Goal: Task Accomplishment & Management: Use online tool/utility

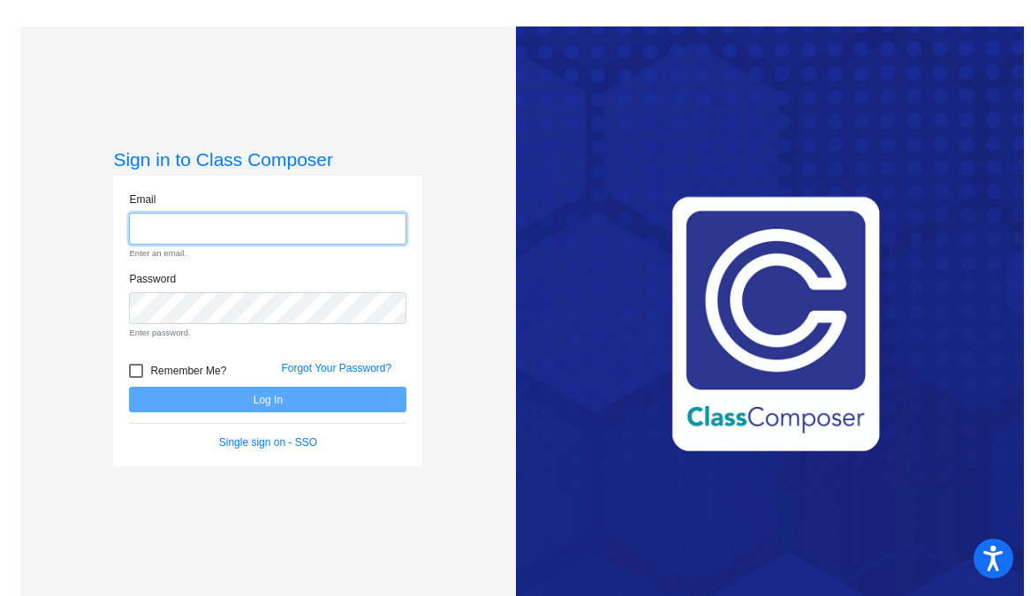
type input "[EMAIL_ADDRESS][DOMAIN_NAME]"
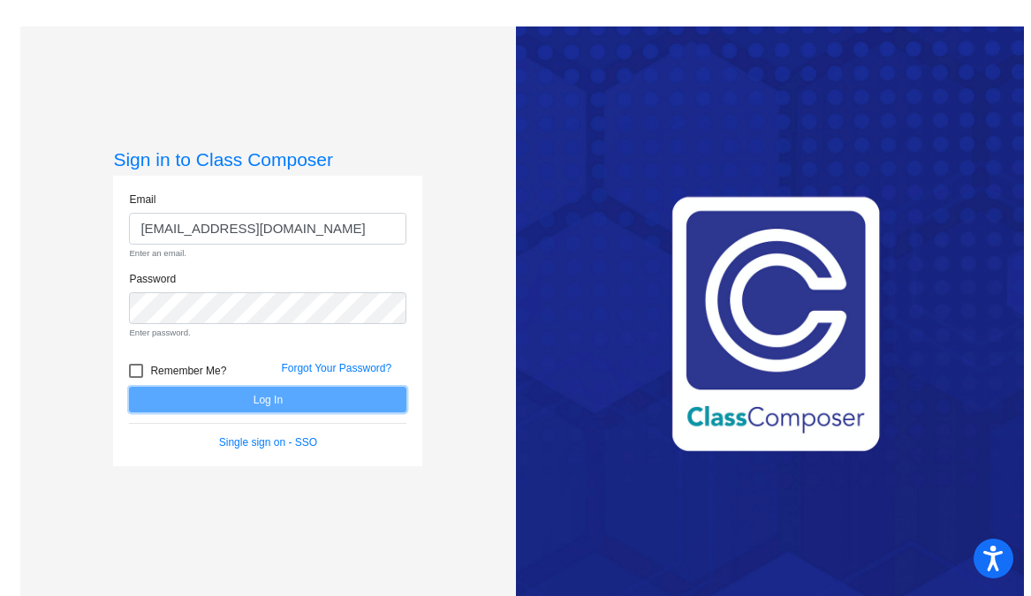
click at [293, 406] on form "Email [EMAIL_ADDRESS][DOMAIN_NAME] Enter an email. Password Enter password. Rem…" at bounding box center [267, 322] width 277 height 260
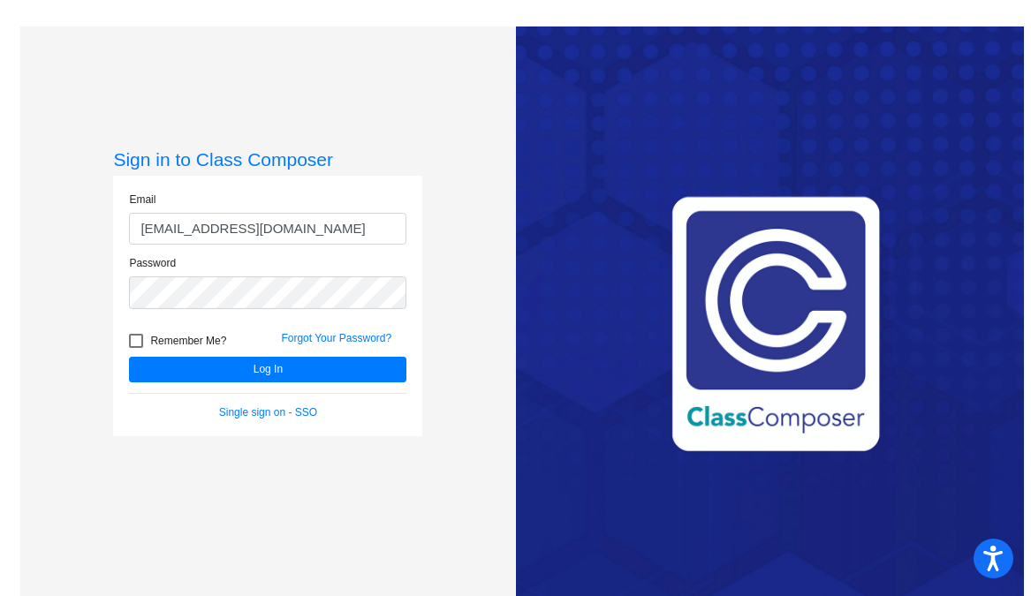
click at [292, 383] on form "Email [EMAIL_ADDRESS][DOMAIN_NAME] Password Remember Me? Forgot Your Password? …" at bounding box center [267, 306] width 277 height 229
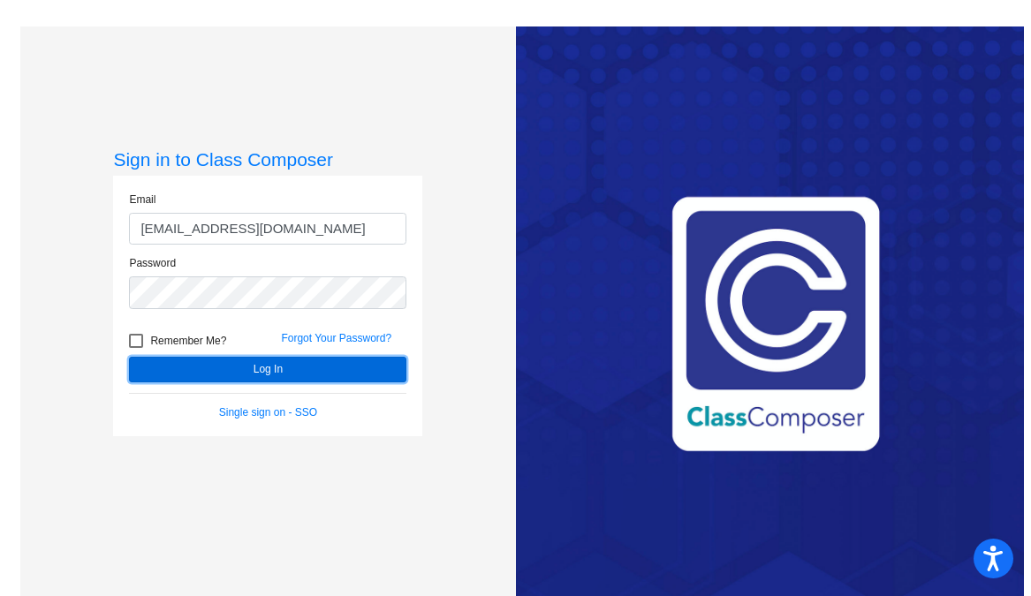
click at [294, 367] on button "Log In" at bounding box center [267, 370] width 277 height 26
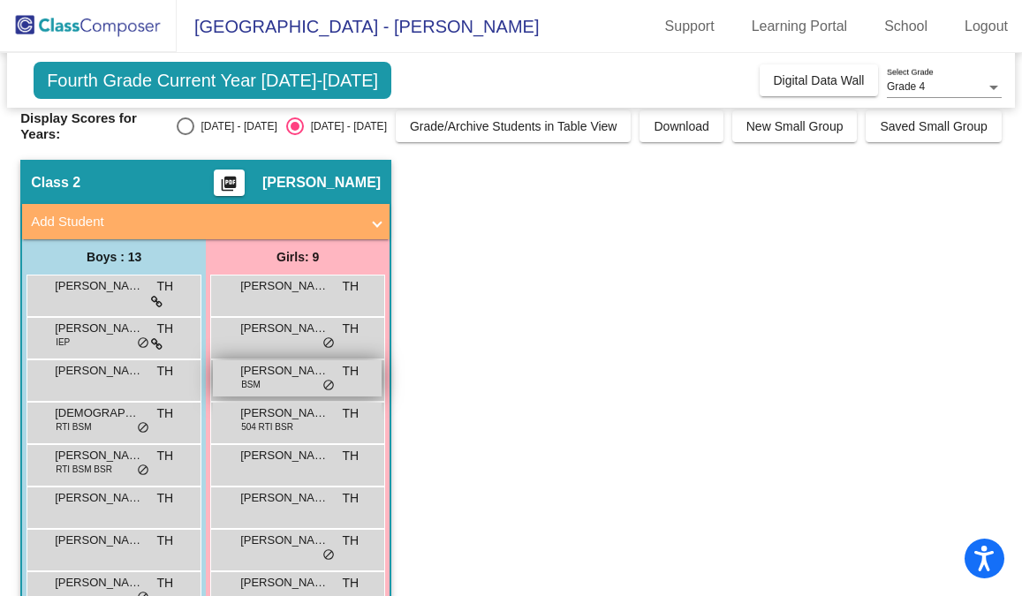
scroll to position [1, 0]
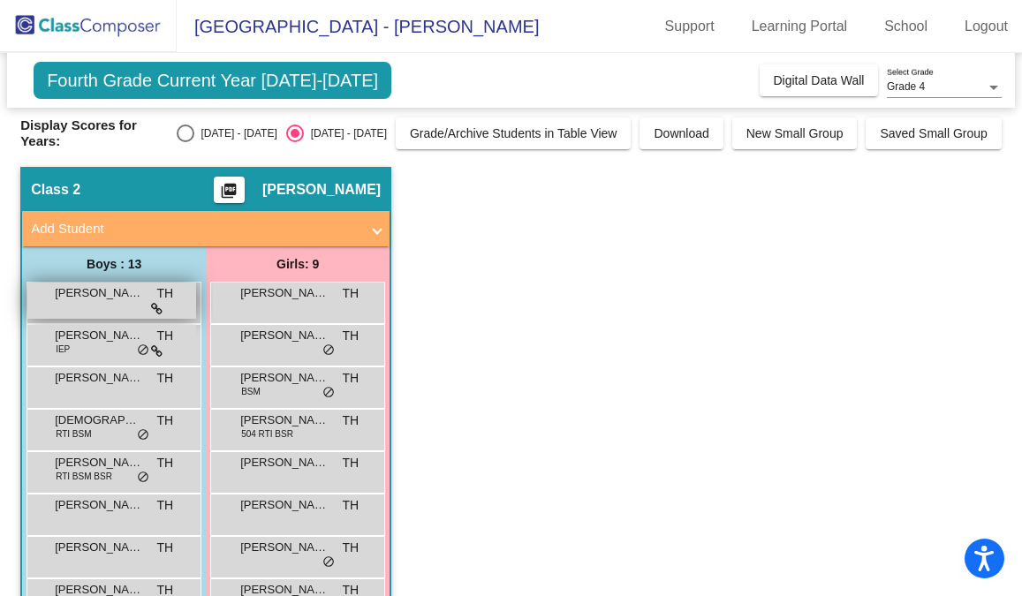
click at [125, 312] on div "[PERSON_NAME] TH lock do_not_disturb_alt" at bounding box center [111, 301] width 169 height 36
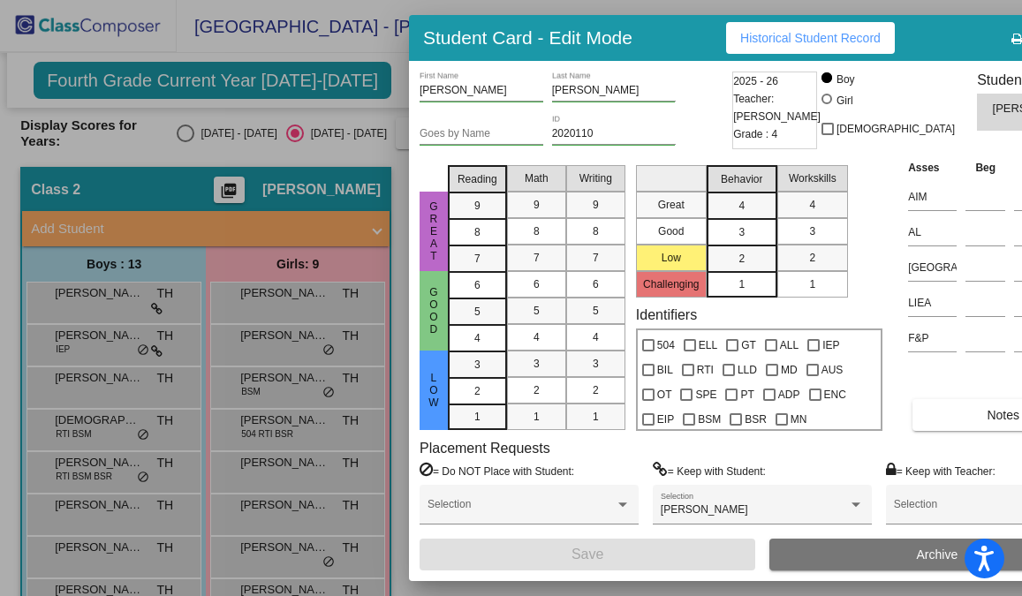
click at [161, 343] on div at bounding box center [511, 298] width 1022 height 596
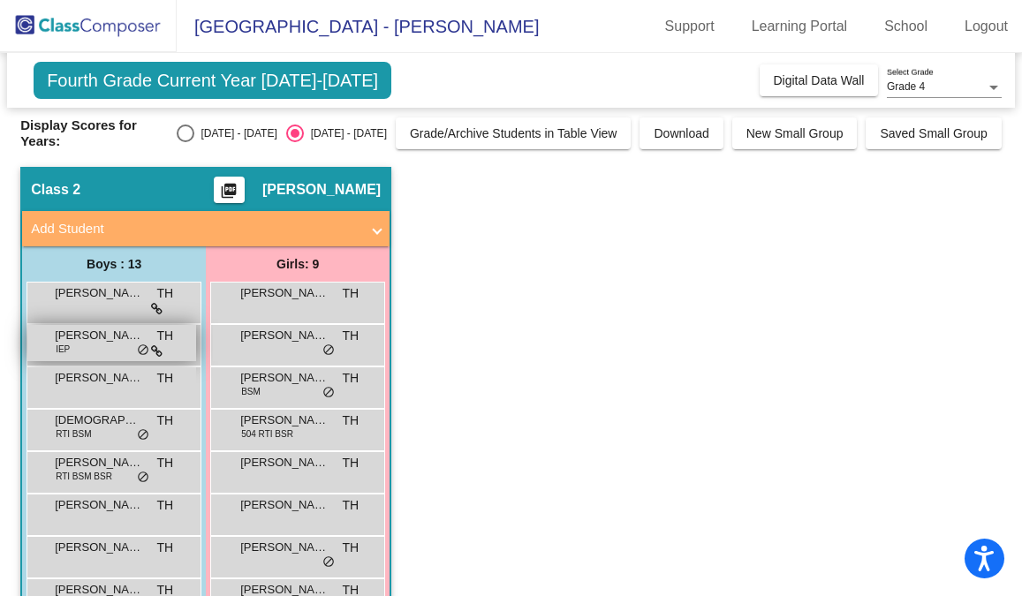
click at [174, 336] on div "[PERSON_NAME] IEP TH lock do_not_disturb_alt" at bounding box center [111, 343] width 169 height 36
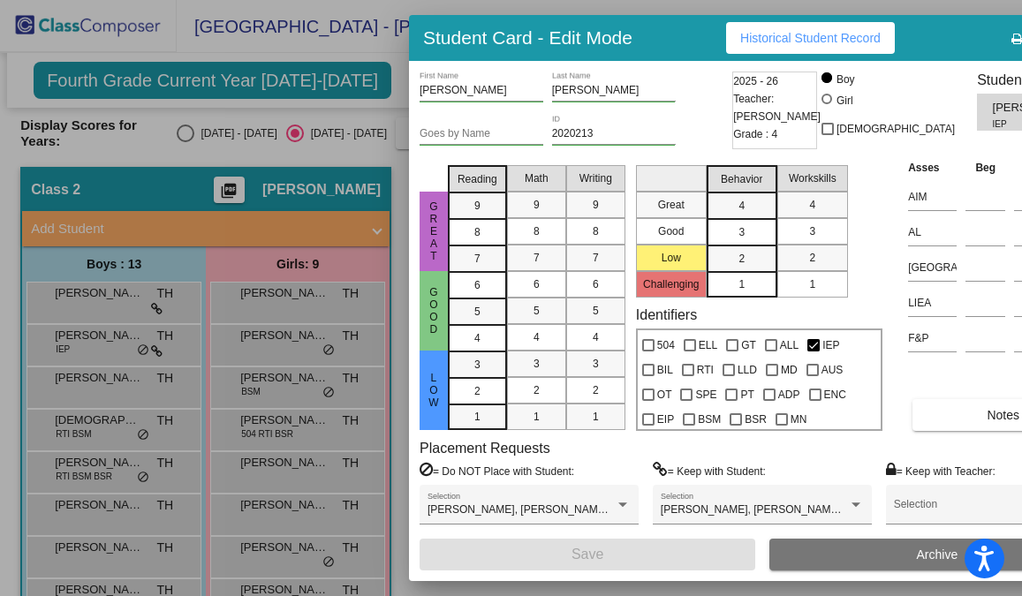
click at [136, 150] on div at bounding box center [511, 298] width 1022 height 596
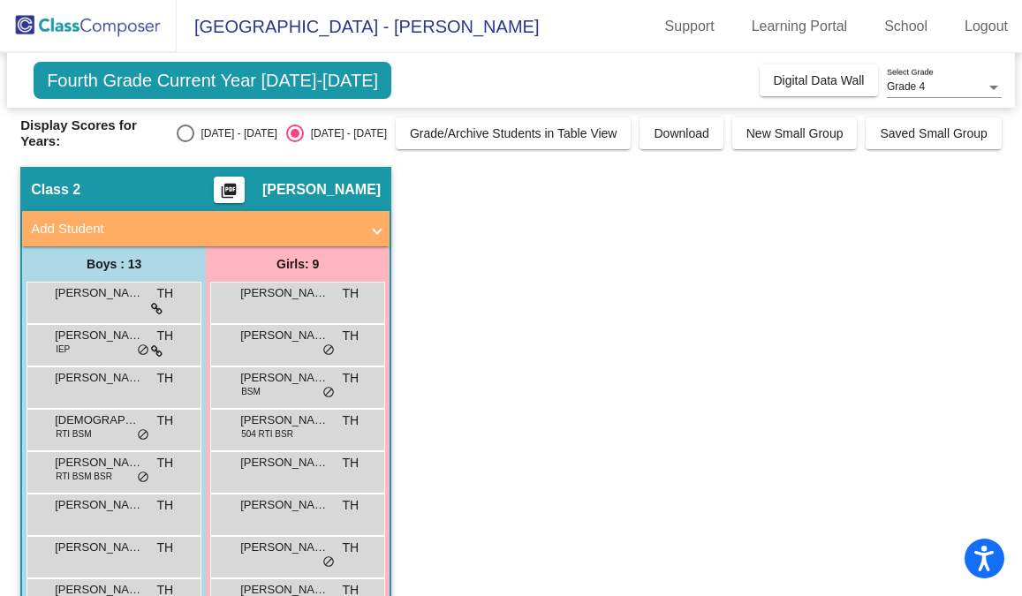
click at [194, 135] on div "Select an option" at bounding box center [186, 134] width 18 height 18
click at [186, 142] on input "[DATE] - [DATE]" at bounding box center [185, 142] width 1 height 1
radio input "true"
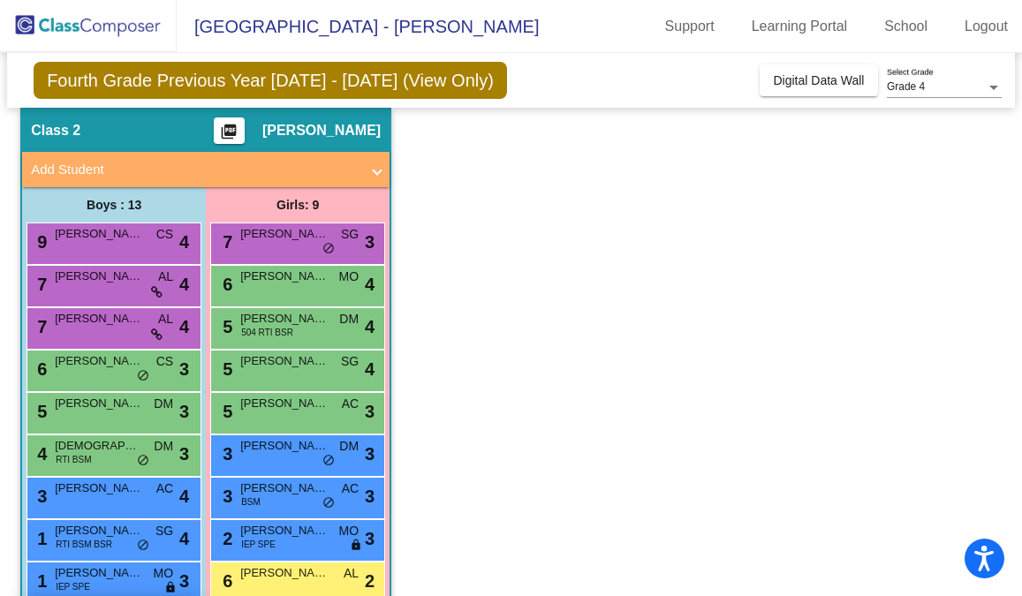
scroll to position [58, 0]
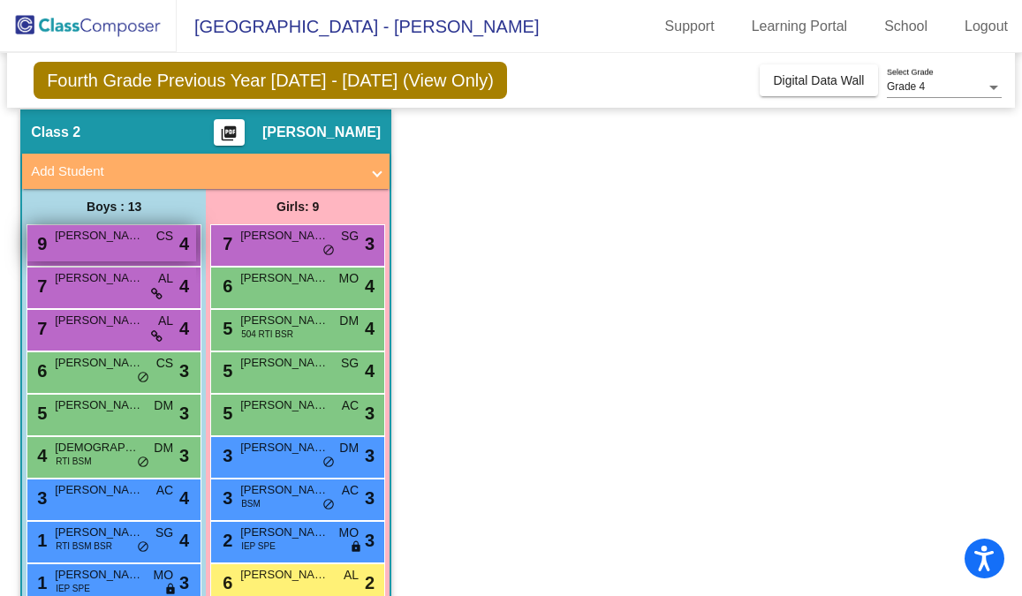
click at [40, 247] on span "9" at bounding box center [40, 243] width 14 height 19
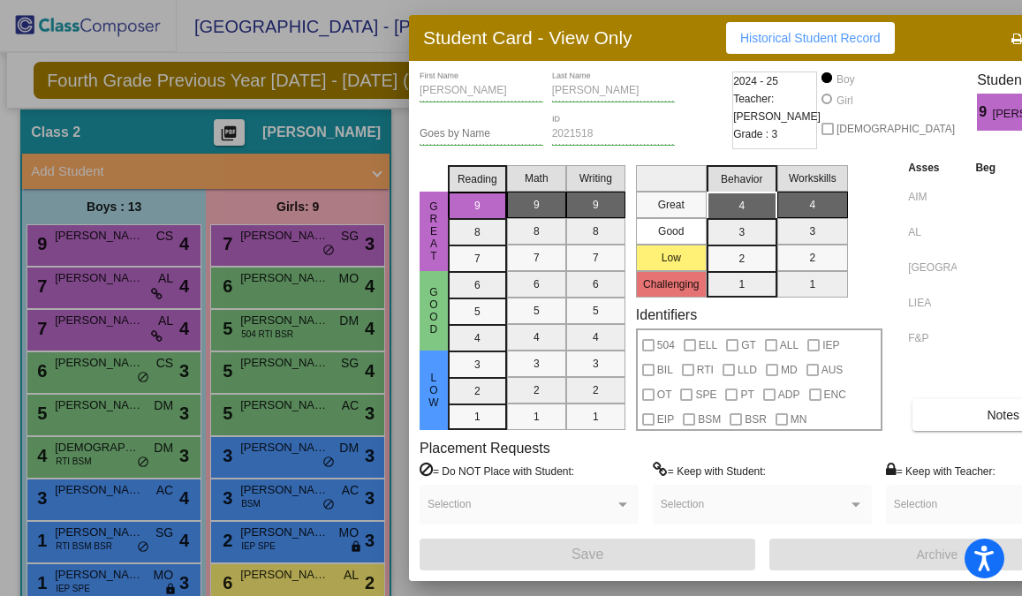
click at [266, 253] on div at bounding box center [511, 298] width 1022 height 596
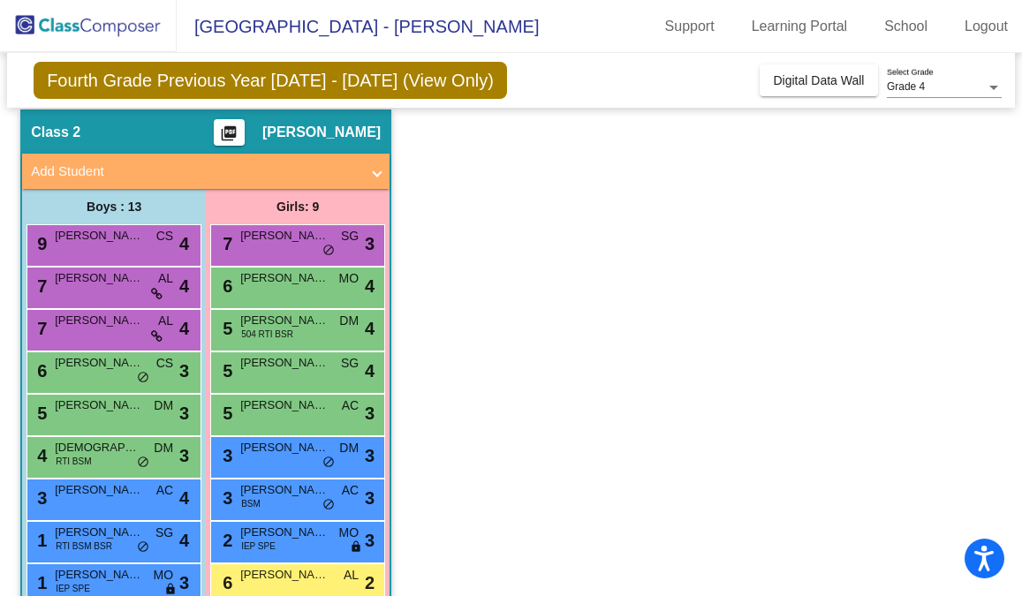
click at [266, 253] on div "7 [PERSON_NAME] [PERSON_NAME] lock do_not_disturb_alt 3" at bounding box center [297, 243] width 169 height 36
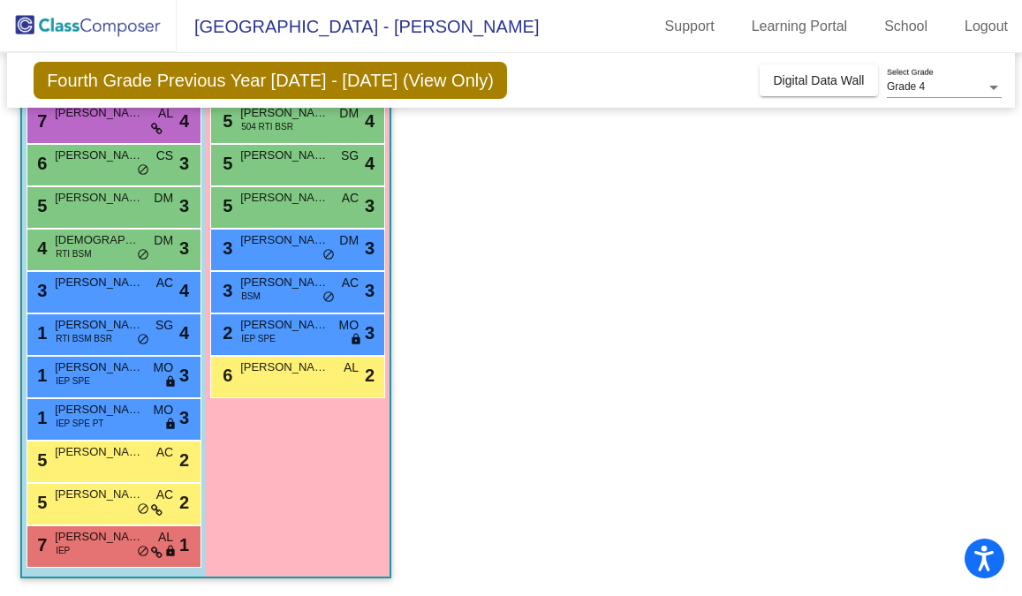
scroll to position [0, 0]
click at [72, 246] on span "[DEMOGRAPHIC_DATA][PERSON_NAME]" at bounding box center [99, 241] width 88 height 18
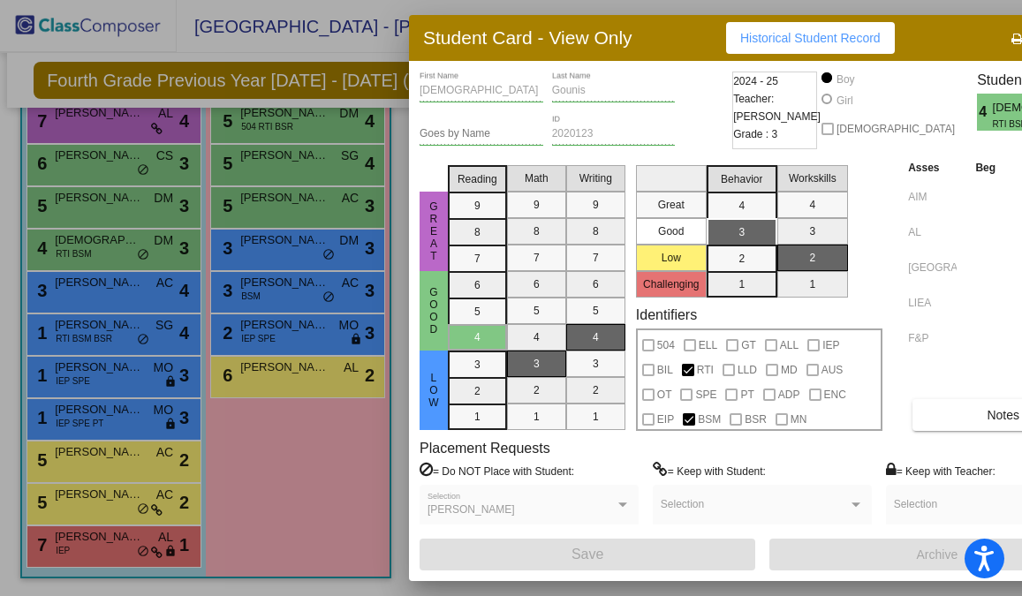
click at [911, 47] on div "Student Card - View Only Historical Student Record" at bounding box center [762, 38] width 707 height 46
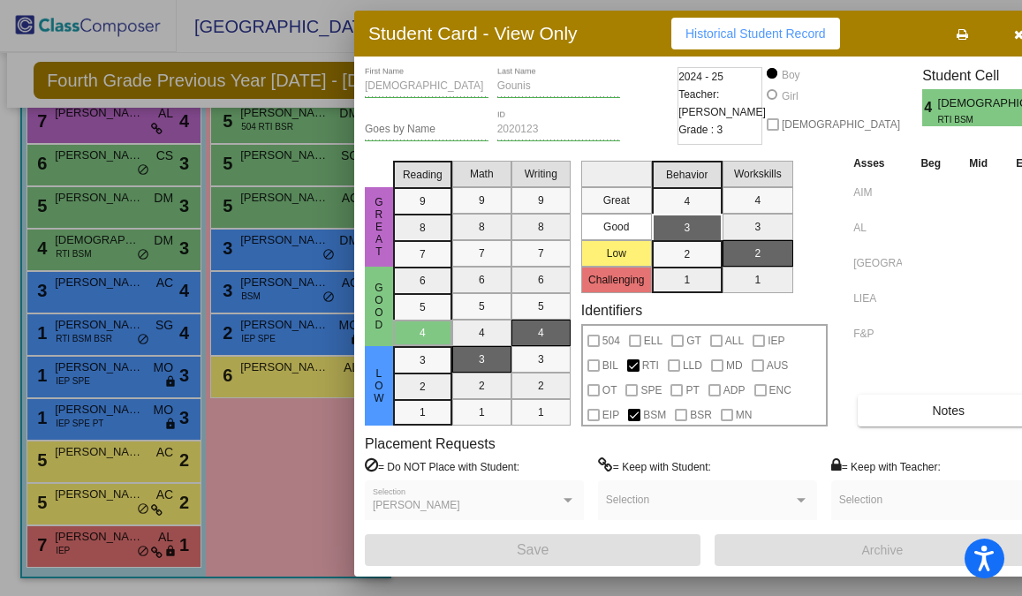
drag, startPoint x: 911, startPoint y: 47, endPoint x: 859, endPoint y: 41, distance: 52.5
click at [859, 41] on div "Student Card - View Only Historical Student Record" at bounding box center [707, 34] width 707 height 46
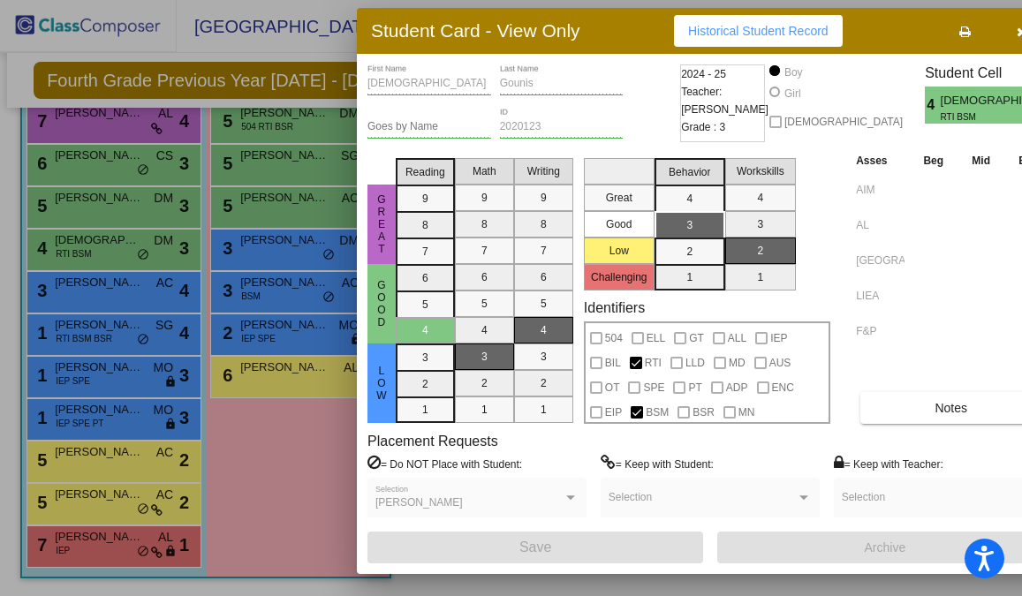
click at [993, 31] on button "button" at bounding box center [1021, 31] width 57 height 32
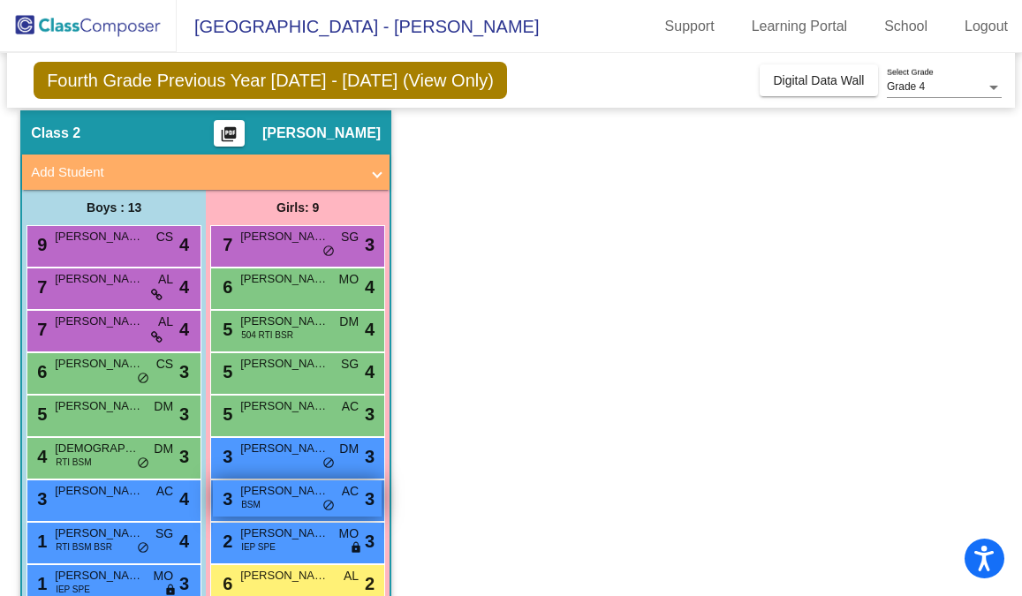
scroll to position [51, 0]
